Goal: Information Seeking & Learning: Find specific fact

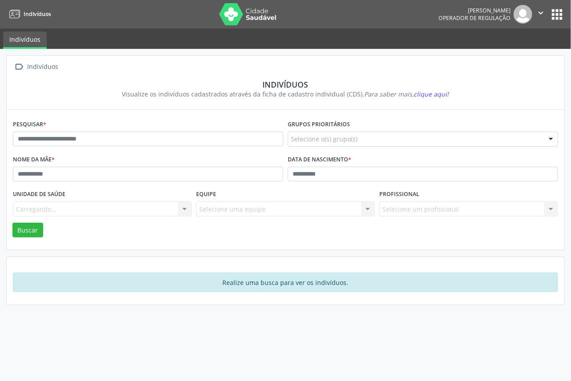
drag, startPoint x: 0, startPoint y: 0, endPoint x: 119, endPoint y: 142, distance: 185.3
click at [121, 146] on div "Pesquisar *" at bounding box center [148, 135] width 275 height 35
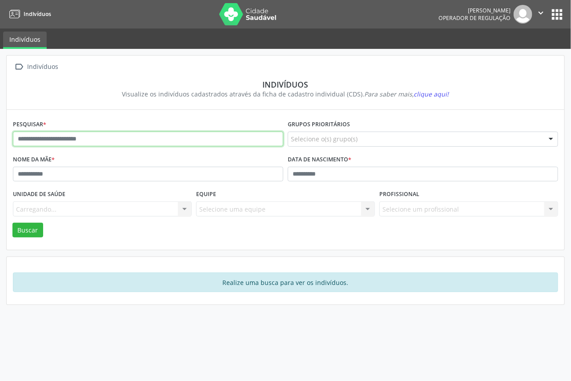
click at [119, 142] on input "text" at bounding box center [148, 139] width 270 height 15
paste input "**********"
type input "**********"
click at [12, 223] on button "Buscar" at bounding box center [27, 230] width 31 height 15
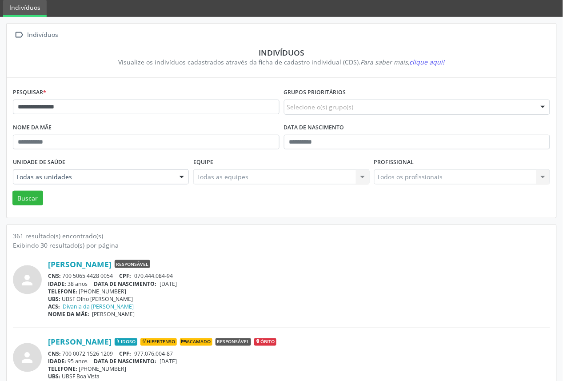
scroll to position [49, 0]
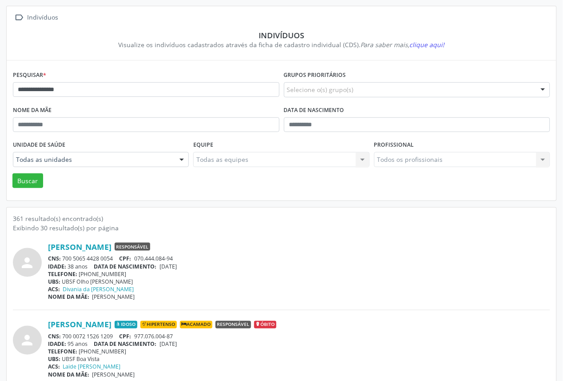
click at [133, 165] on div "Todas as unidades" at bounding box center [101, 159] width 176 height 15
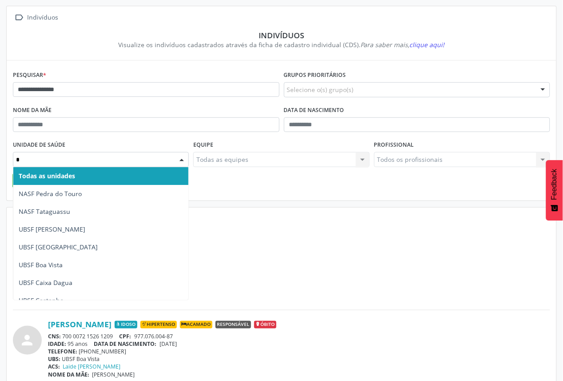
type input "**"
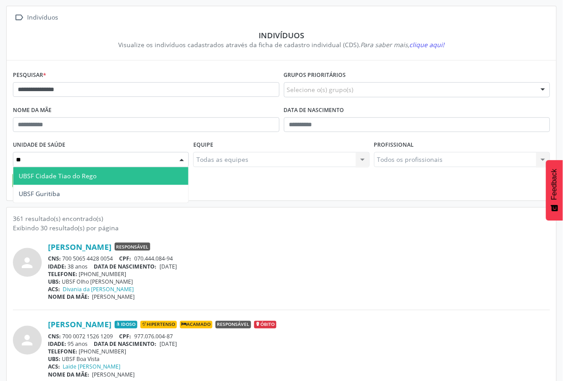
click at [141, 171] on span "UBSF Cidade Tiao do Rego" at bounding box center [100, 176] width 175 height 18
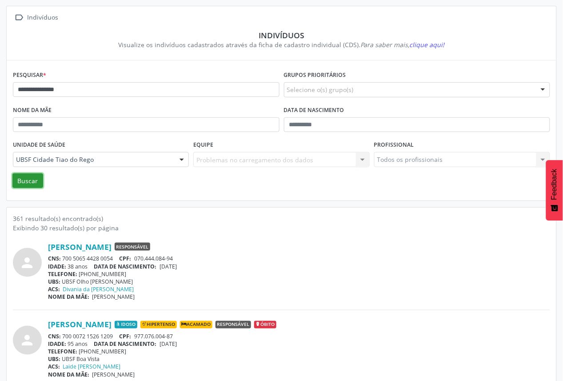
click at [25, 179] on button "Buscar" at bounding box center [27, 180] width 31 height 15
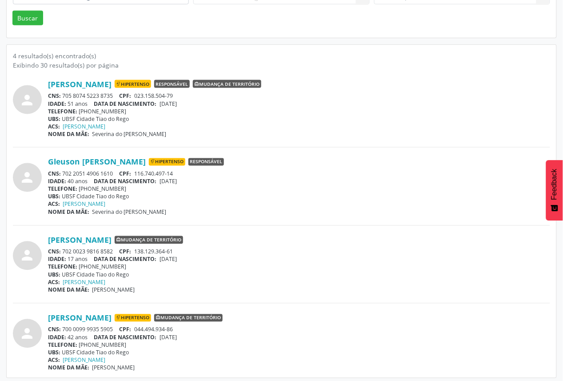
scroll to position [215, 0]
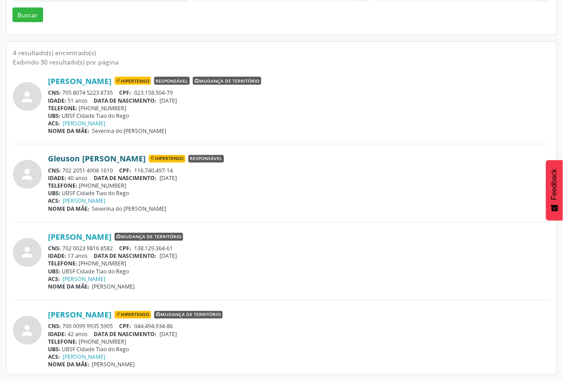
drag, startPoint x: 52, startPoint y: 163, endPoint x: 143, endPoint y: 156, distance: 91.0
click at [143, 156] on div "person [PERSON_NAME] Hipertenso Responsável CNS: 702 2051 4906 1610 CPF: 116.74…" at bounding box center [282, 183] width 538 height 59
copy div "Gleuson [PERSON_NAME]"
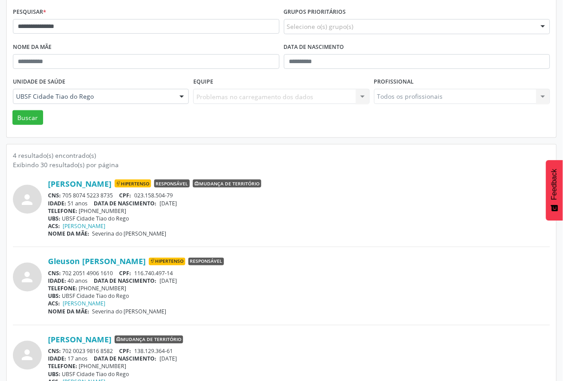
scroll to position [0, 0]
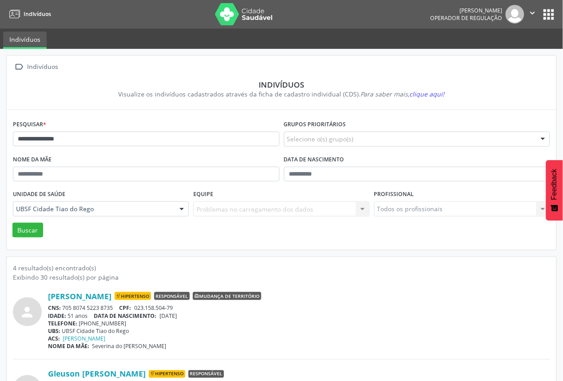
click at [550, 11] on button "apps" at bounding box center [550, 15] width 16 height 16
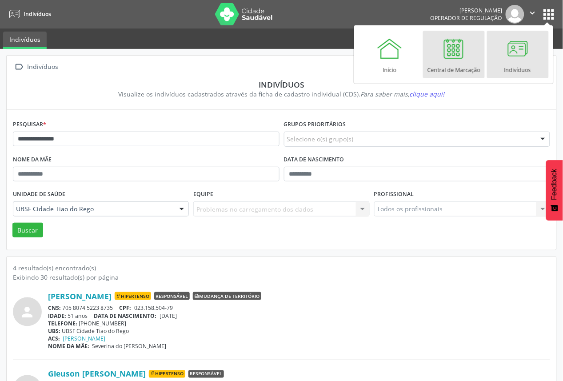
click at [448, 54] on div at bounding box center [454, 48] width 27 height 27
